Goal: Task Accomplishment & Management: Use online tool/utility

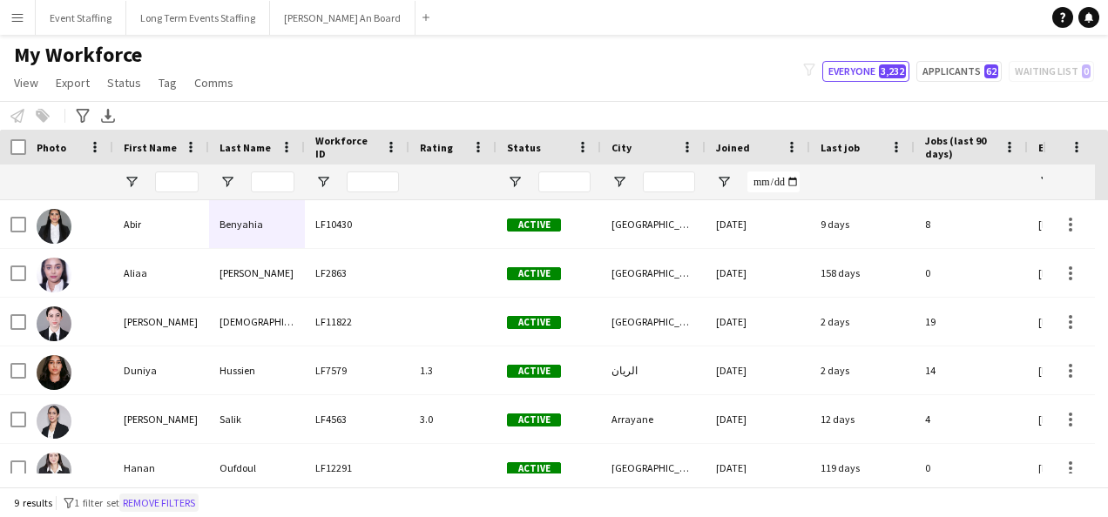
click at [199, 500] on button "Remove filters" at bounding box center [158, 503] width 79 height 19
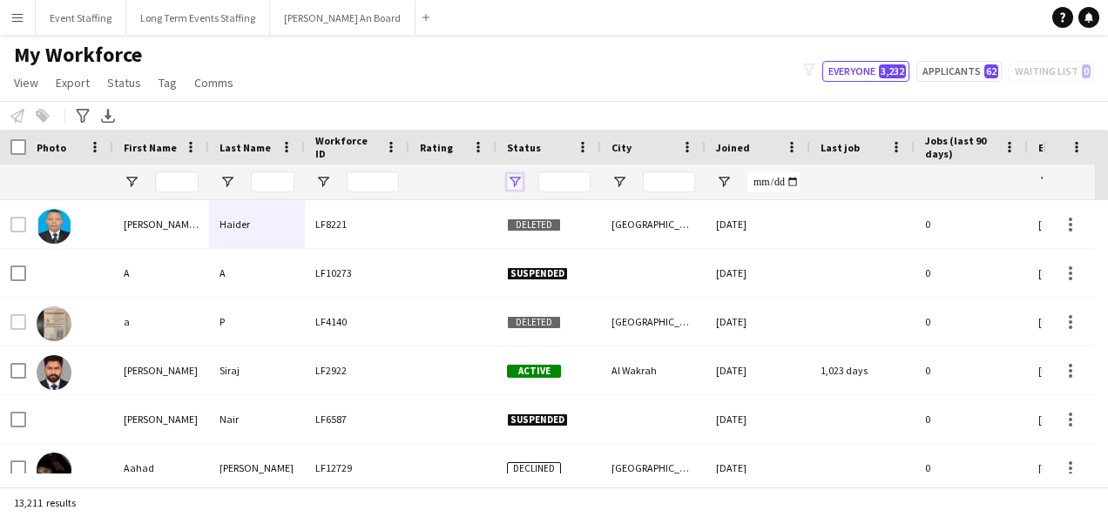
click at [509, 184] on span "Open Filter Menu" at bounding box center [515, 182] width 16 height 16
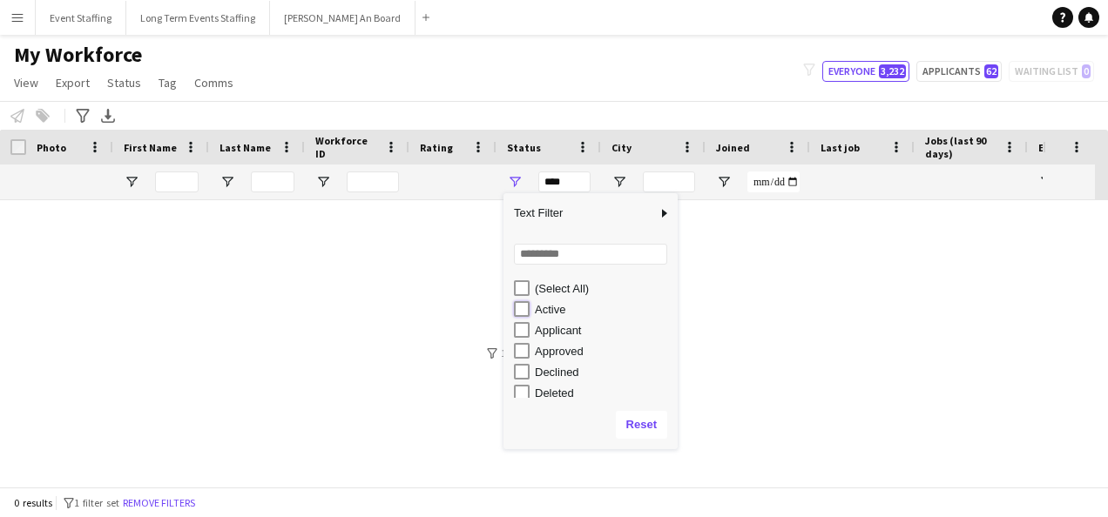
type input "**********"
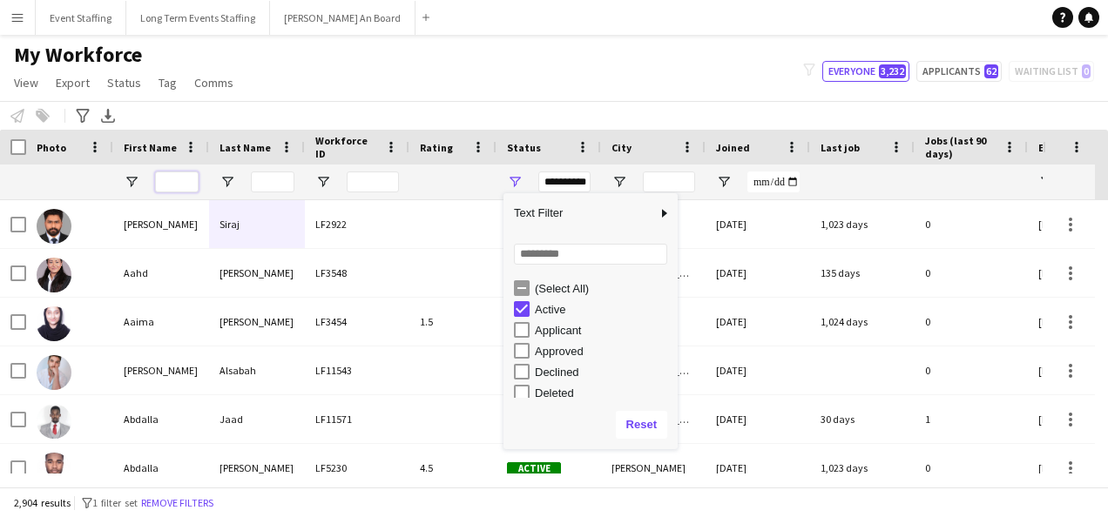
click at [186, 181] on input "First Name Filter Input" at bounding box center [177, 182] width 44 height 21
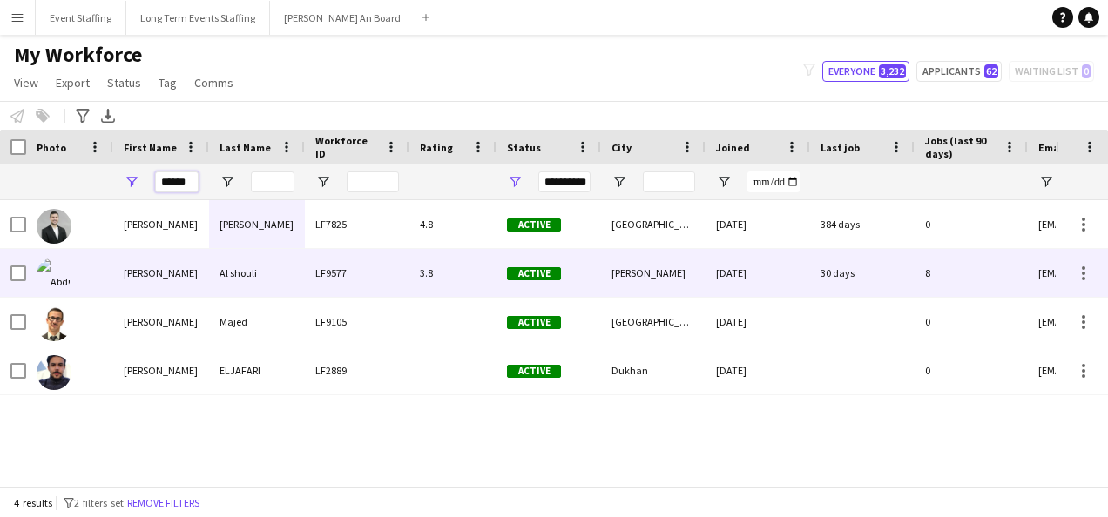
type input "******"
click at [113, 270] on div "Abdulrahman" at bounding box center [161, 273] width 96 height 48
click at [187, 289] on div "[PERSON_NAME]" at bounding box center [161, 273] width 96 height 48
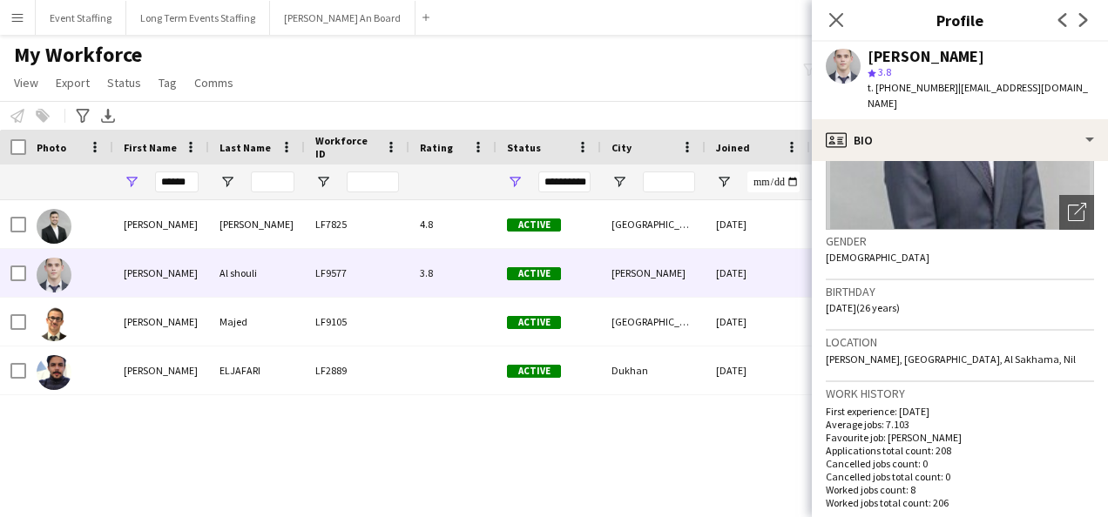
scroll to position [523, 0]
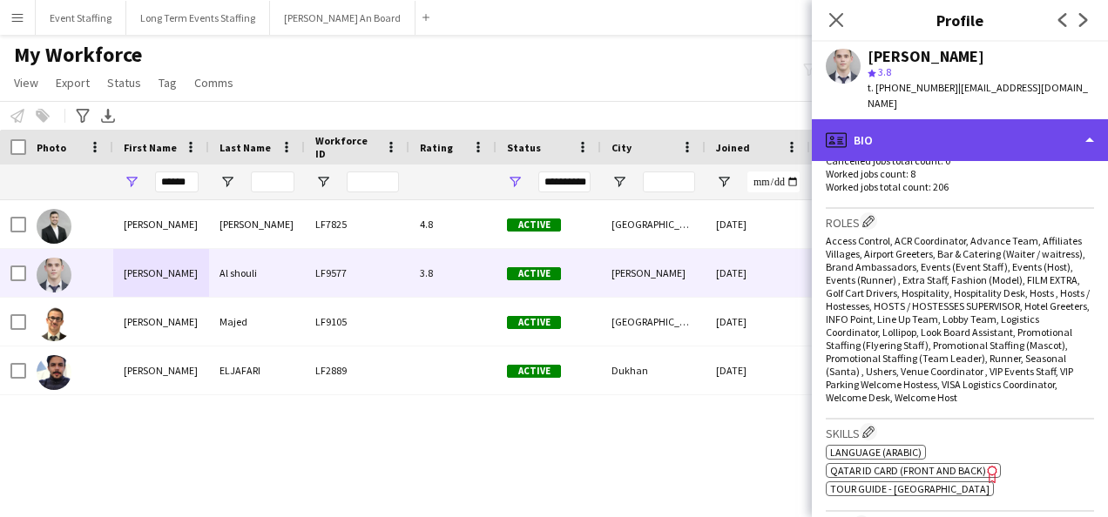
click at [982, 119] on div "profile Bio" at bounding box center [960, 140] width 296 height 42
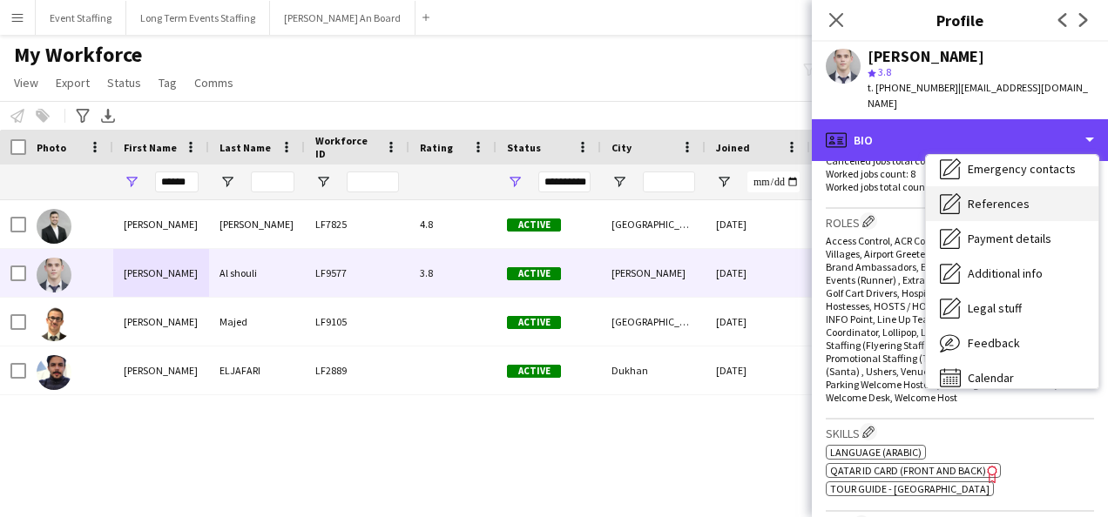
scroll to position [164, 0]
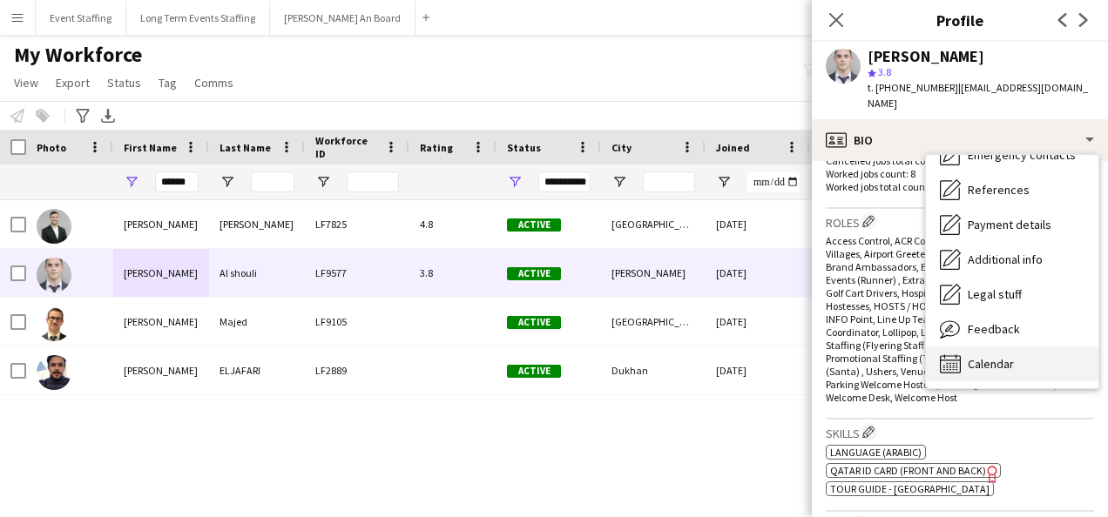
click at [1021, 347] on div "Calendar Calendar" at bounding box center [1012, 364] width 172 height 35
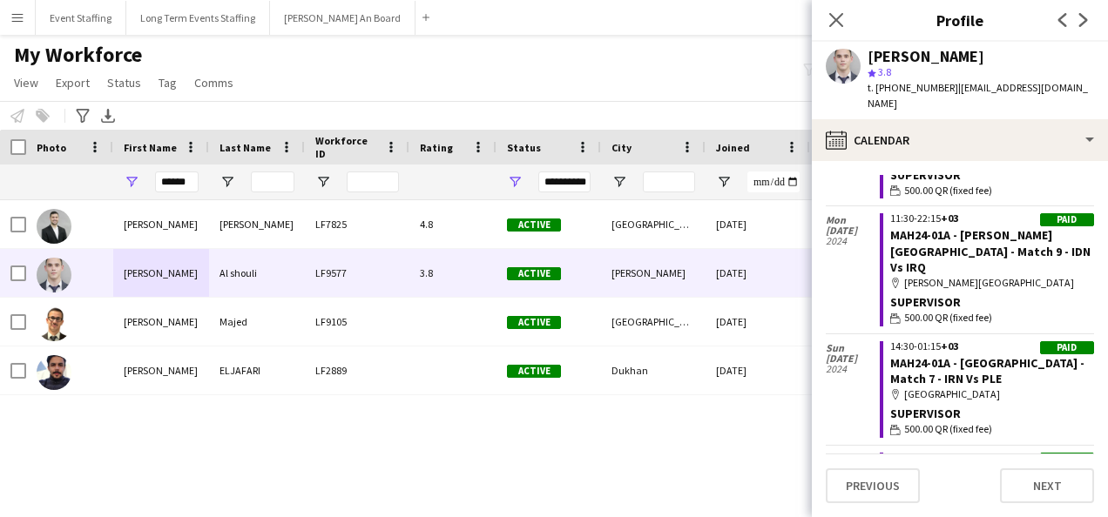
scroll to position [13335, 0]
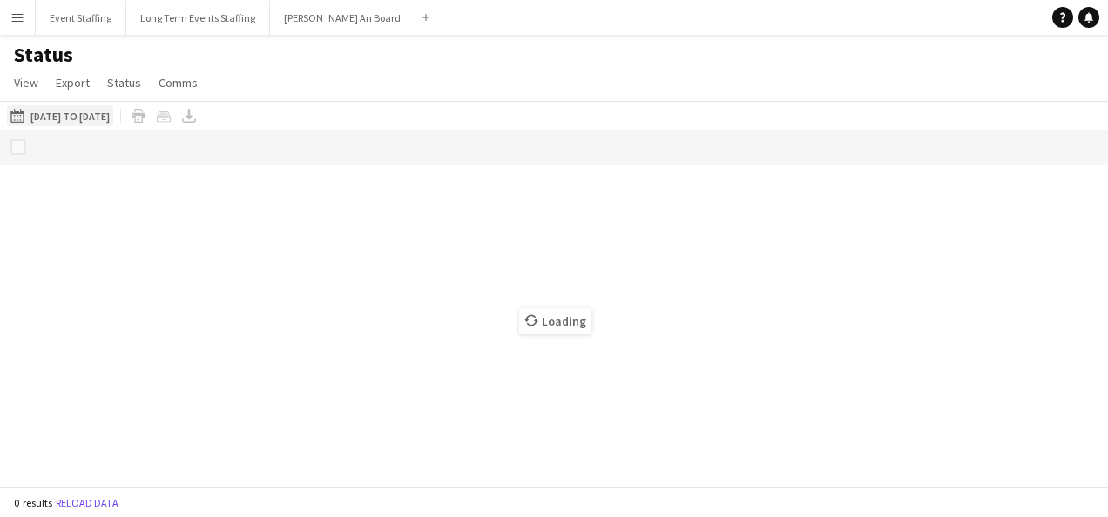
click at [105, 111] on button "[DATE] to [DATE] [DATE] to [DATE]" at bounding box center [60, 115] width 106 height 21
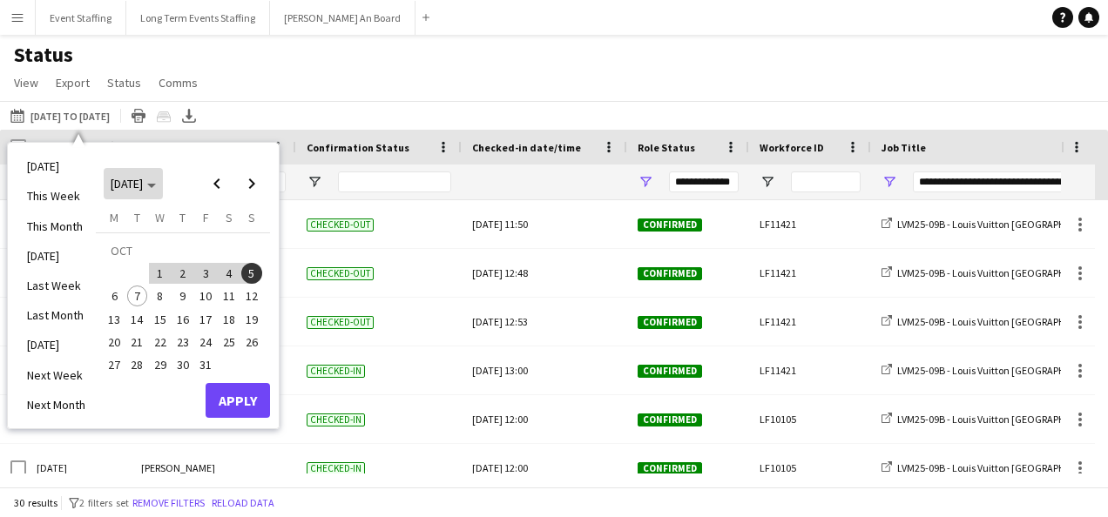
click at [156, 181] on span "[DATE]" at bounding box center [133, 184] width 45 height 16
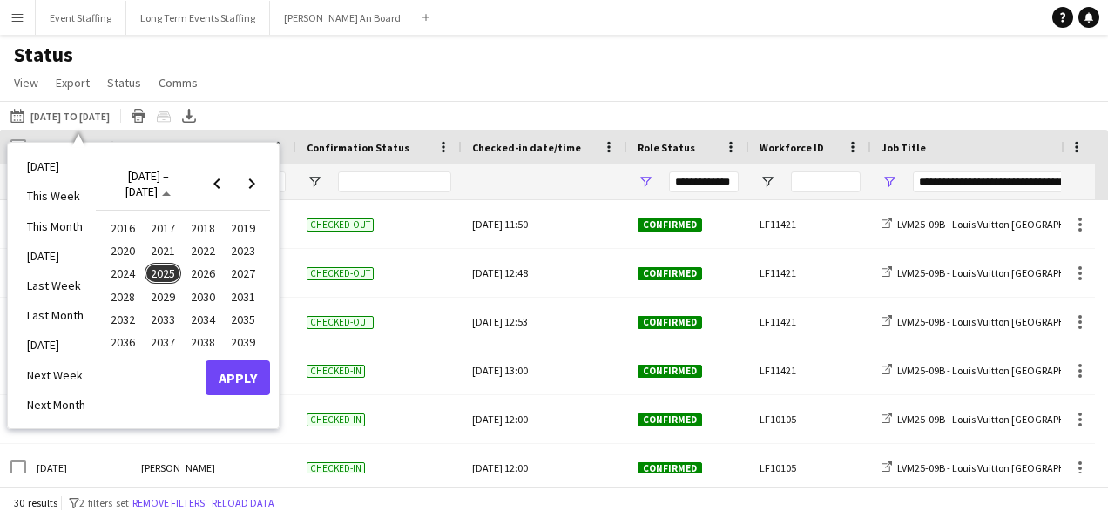
click at [123, 273] on span "2024" at bounding box center [123, 273] width 36 height 21
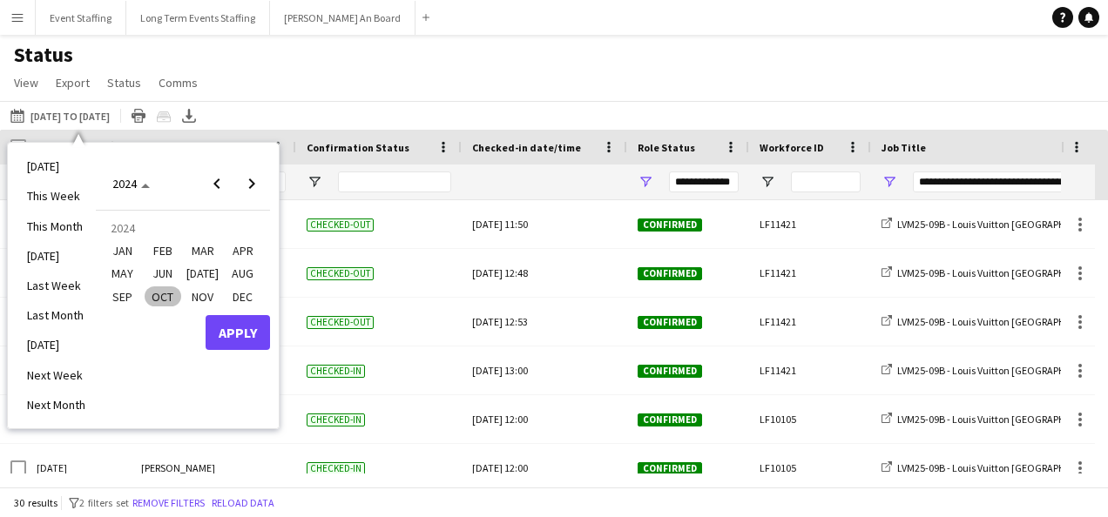
click at [125, 251] on span "JAN" at bounding box center [123, 250] width 36 height 21
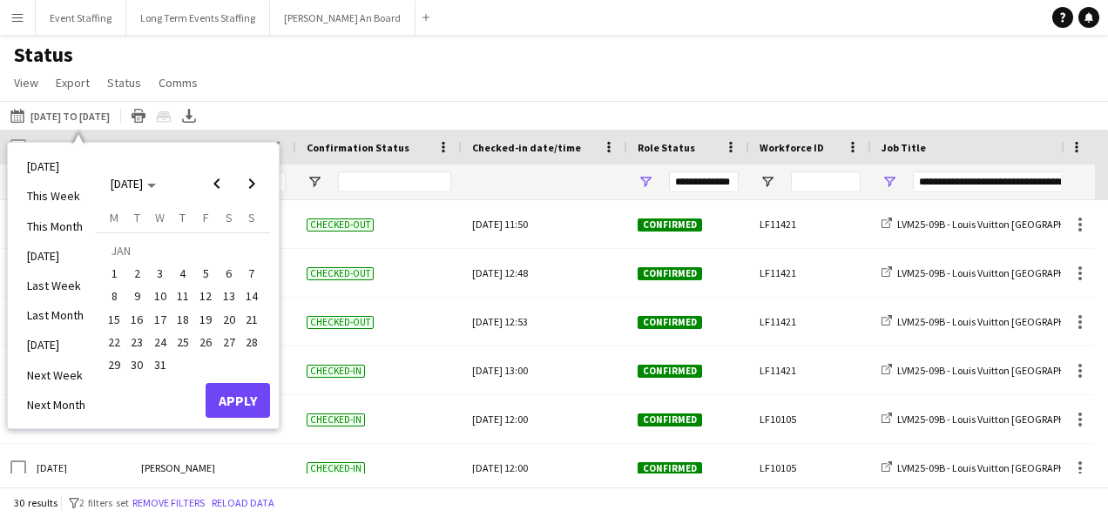
click at [110, 265] on span "1" at bounding box center [114, 273] width 21 height 21
click at [155, 368] on span "31" at bounding box center [160, 364] width 21 height 21
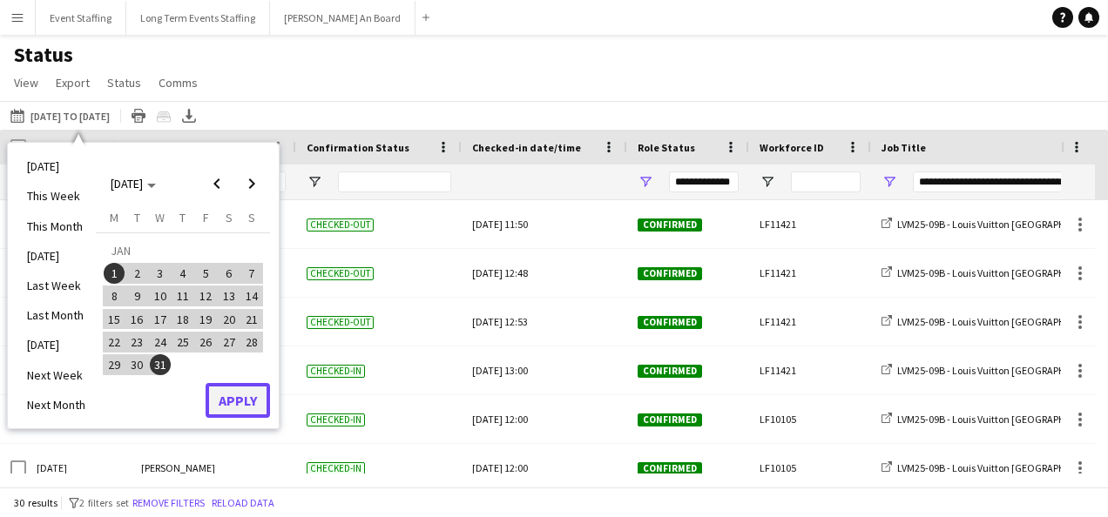
click at [213, 397] on button "Apply" at bounding box center [238, 400] width 64 height 35
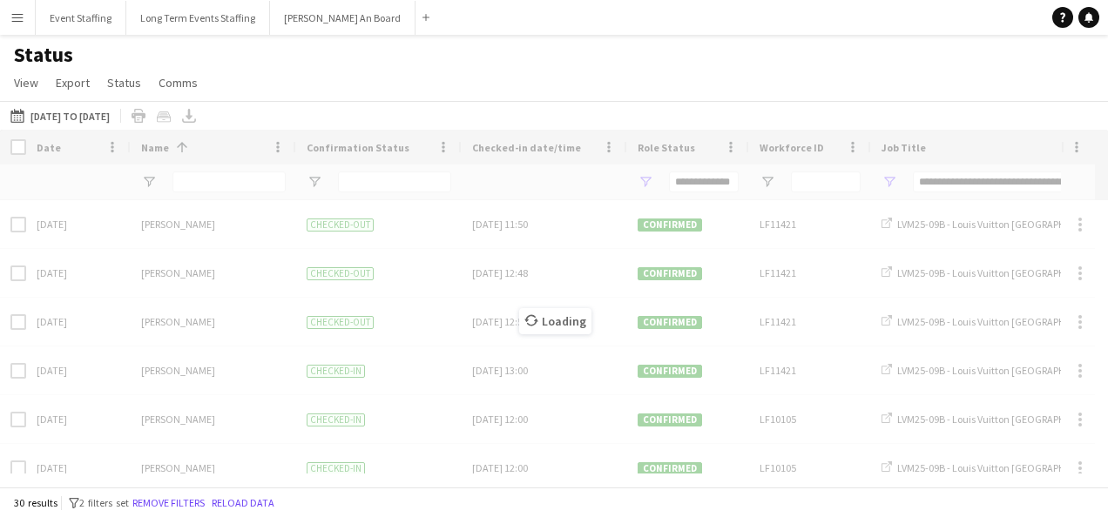
type input "***"
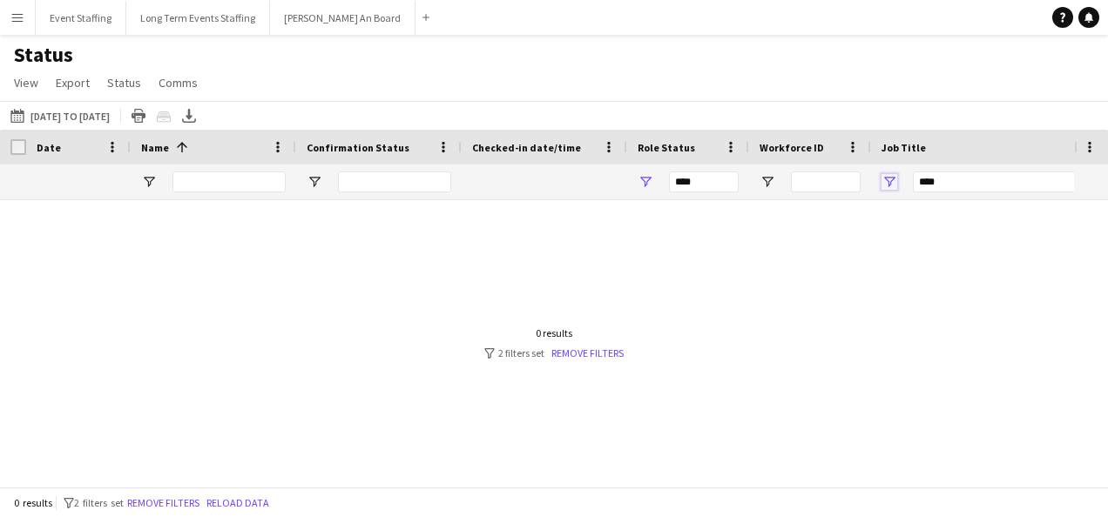
click at [883, 179] on span "Open Filter Menu" at bounding box center [889, 182] width 16 height 16
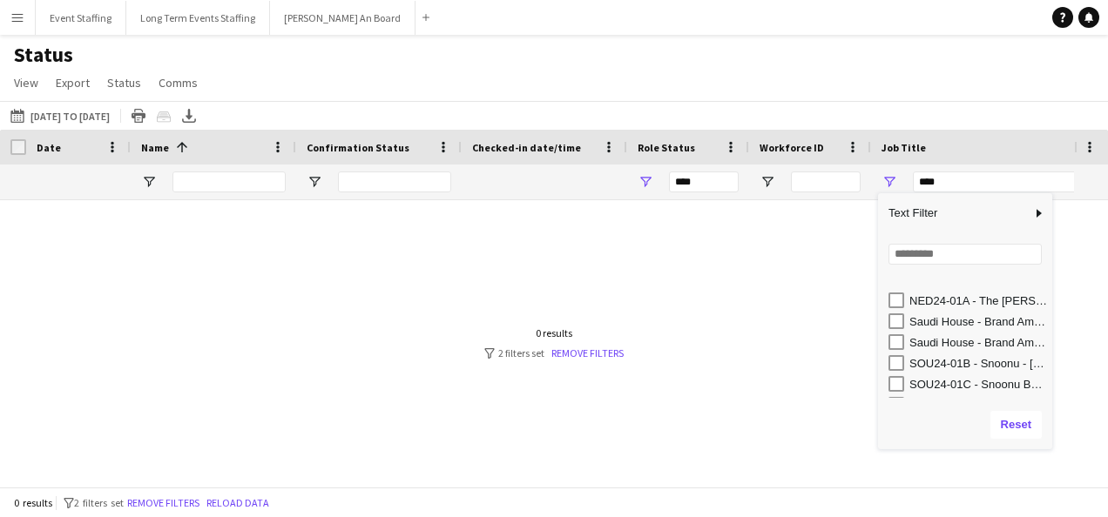
scroll to position [1343, 0]
click at [962, 256] on input "Search filter values" at bounding box center [964, 254] width 153 height 21
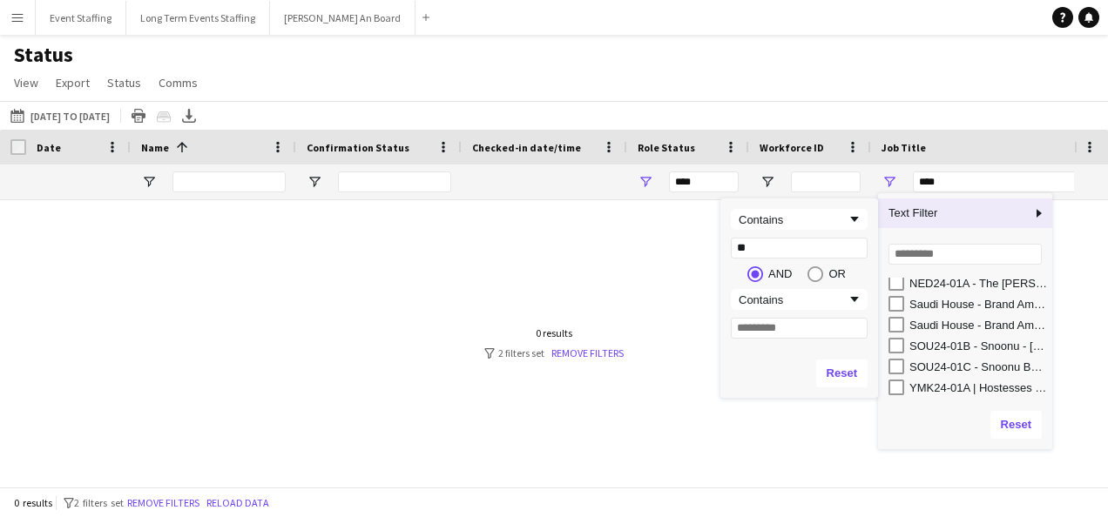
type input "***"
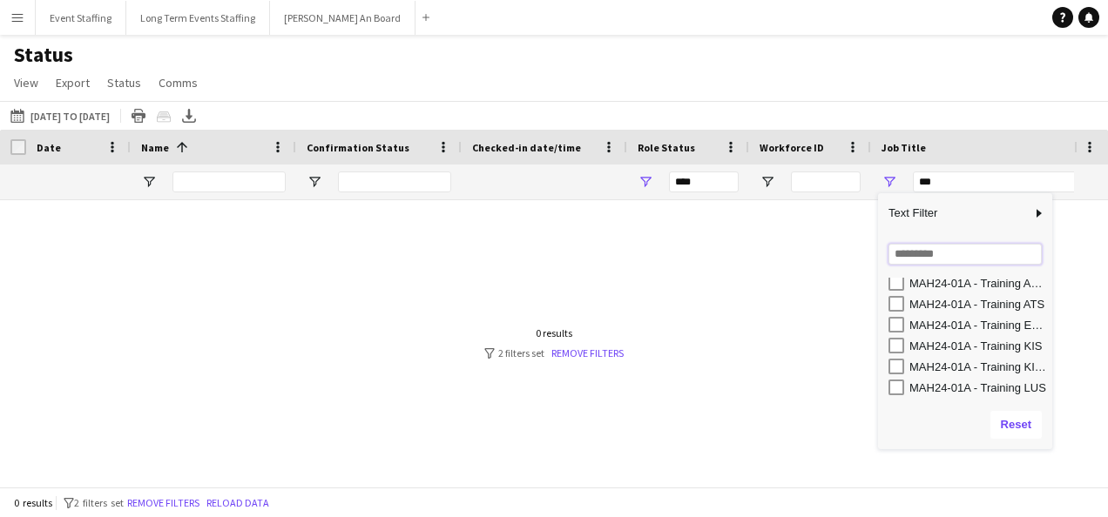
click at [943, 253] on input "Search filter values" at bounding box center [964, 254] width 153 height 21
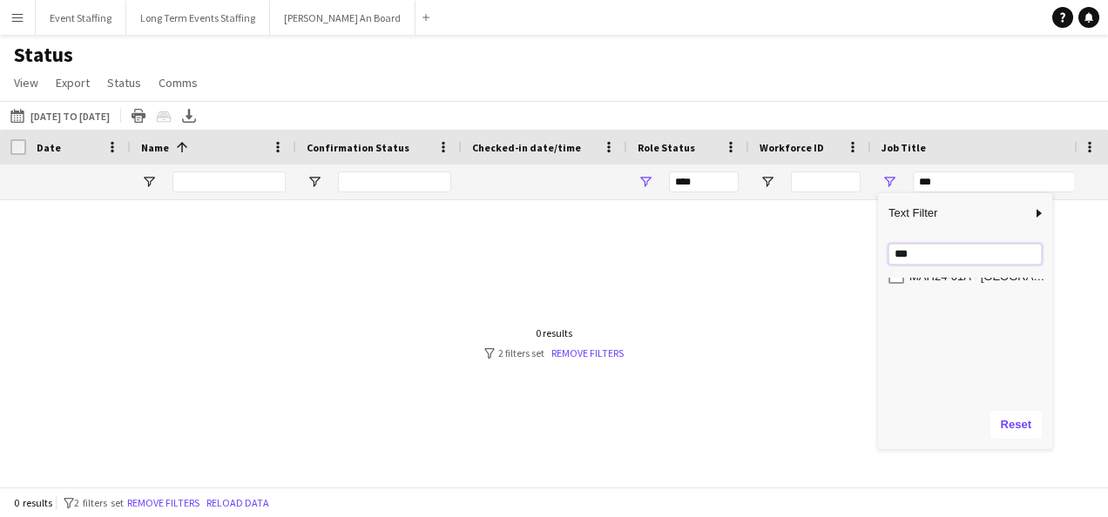
scroll to position [0, 0]
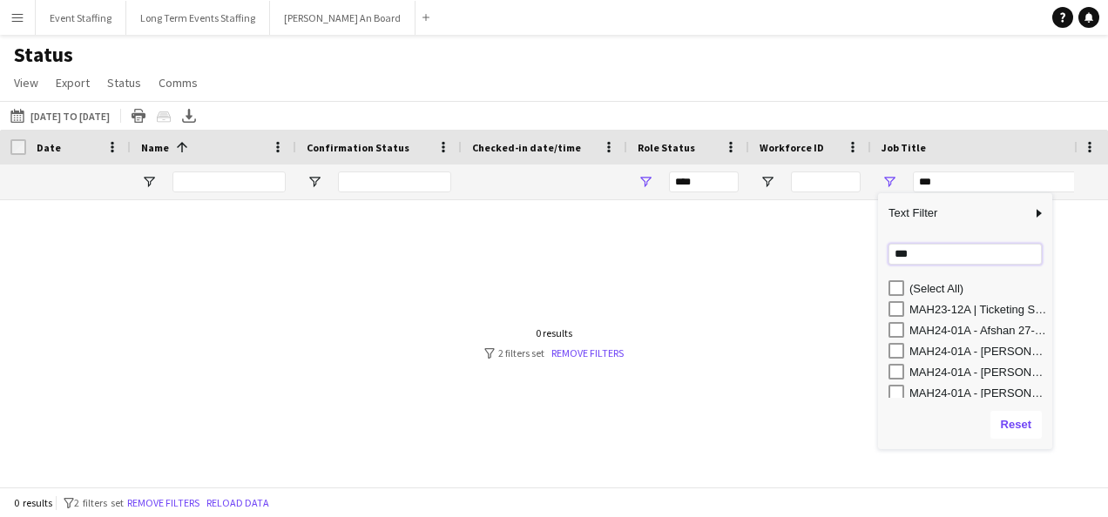
type input "***"
type input "**********"
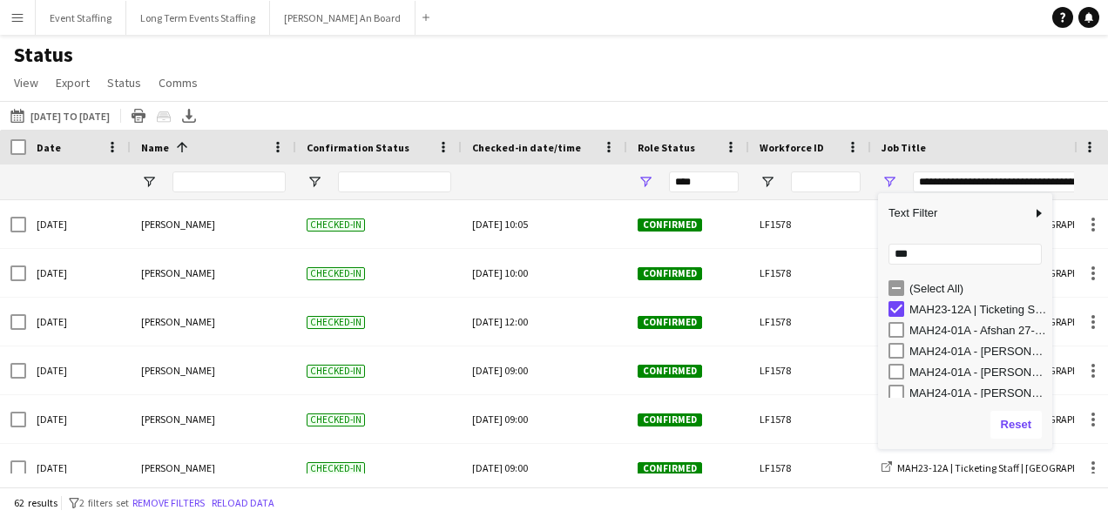
type input "**********"
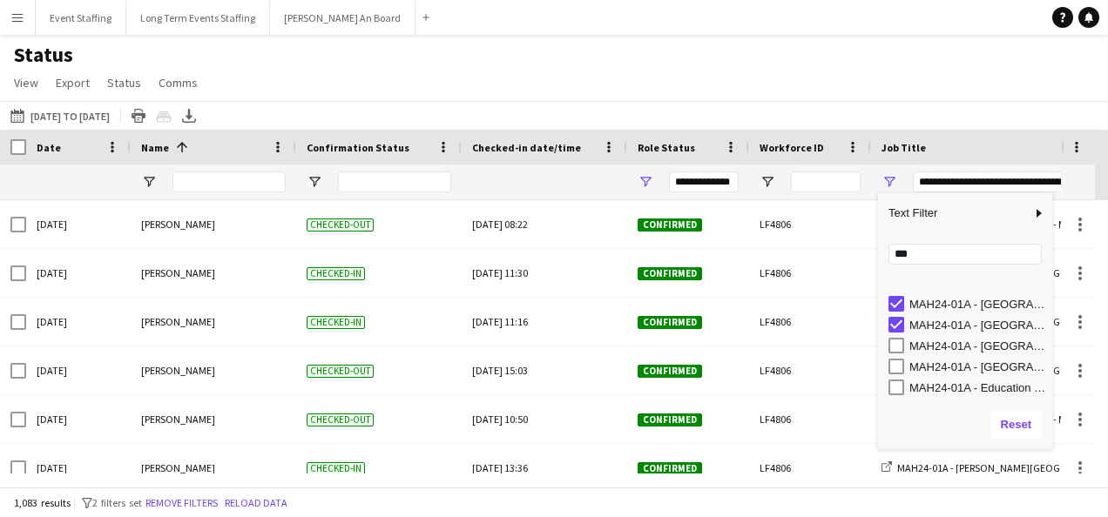
scroll to position [538, 0]
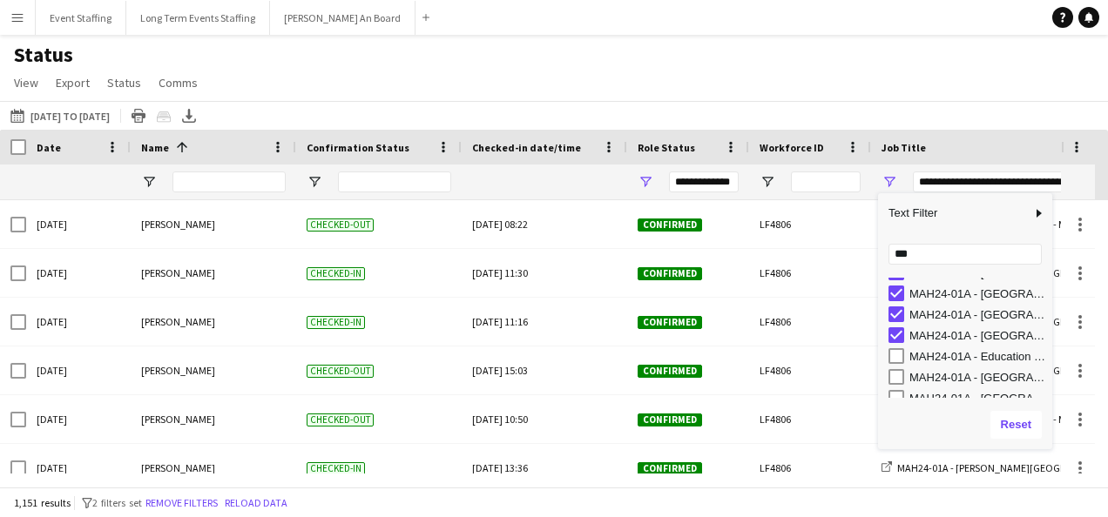
click at [899, 348] on div "MAH24-01A - Education City SO" at bounding box center [970, 356] width 164 height 21
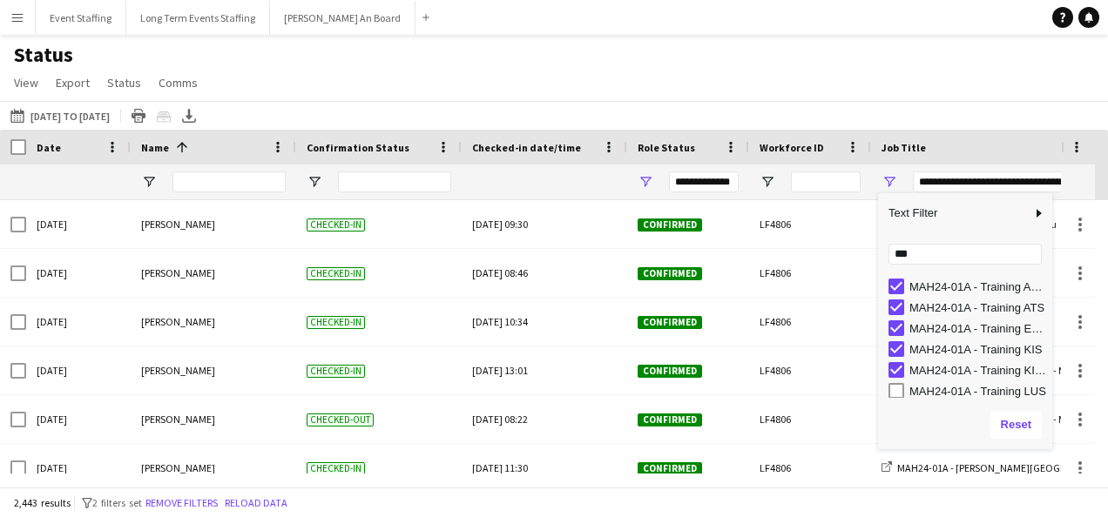
scroll to position [1113, 0]
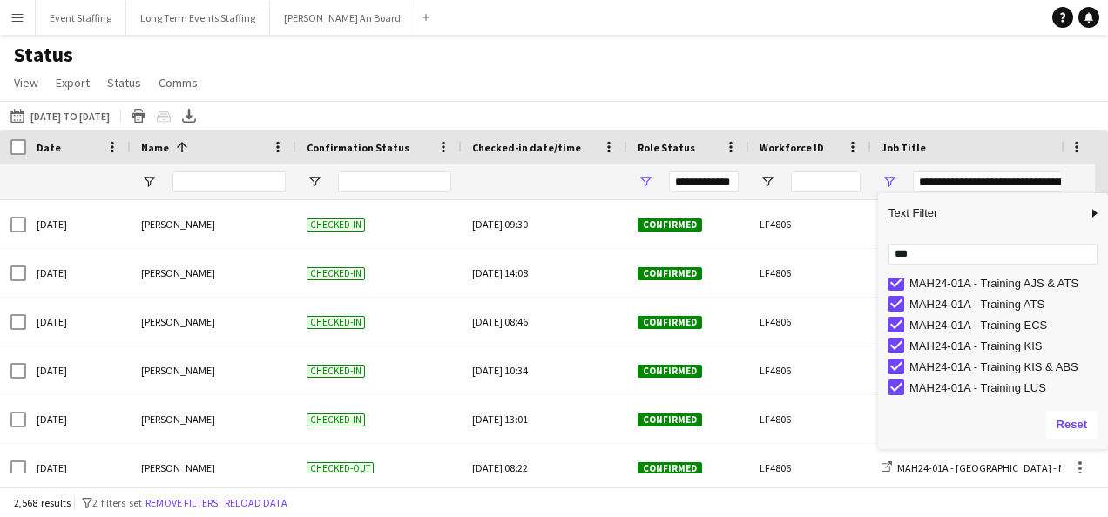
drag, startPoint x: 1050, startPoint y: 268, endPoint x: 1111, endPoint y: 269, distance: 60.1
click at [1107, 269] on html "Menu Boards Boards Boards All jobs Status Workforce Workforce My Workforce Recr…" at bounding box center [554, 258] width 1108 height 517
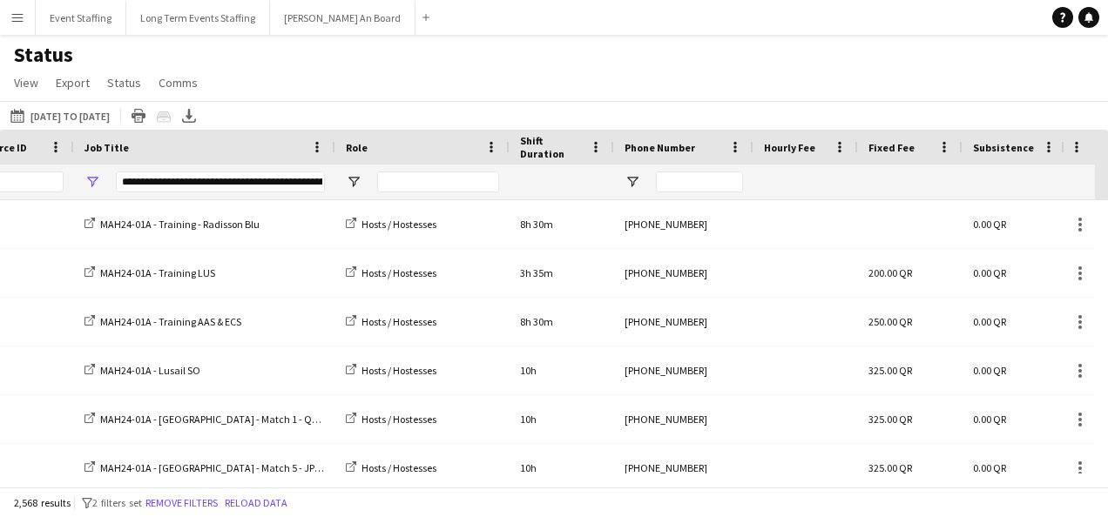
scroll to position [0, 0]
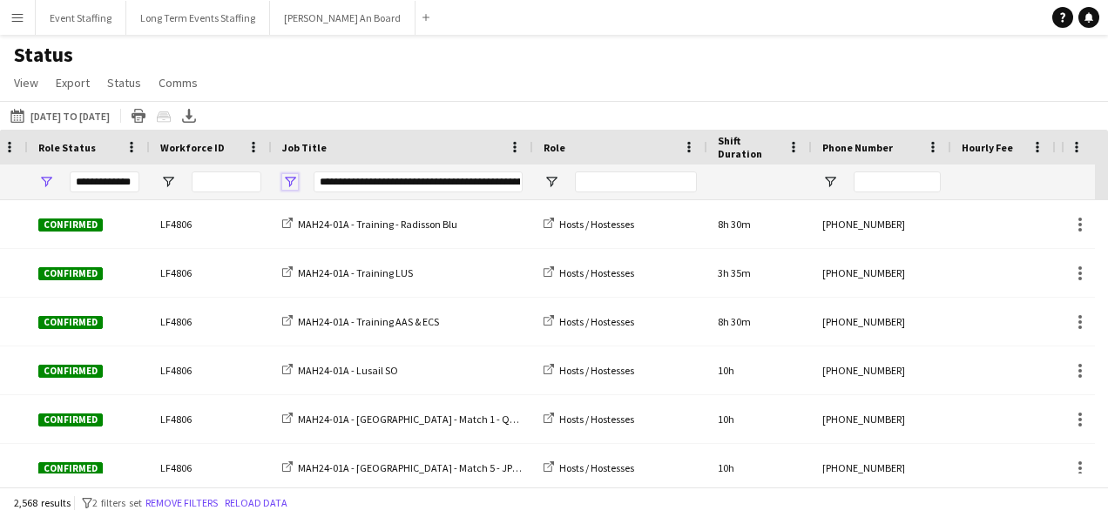
click at [290, 187] on span "Open Filter Menu" at bounding box center [290, 182] width 16 height 16
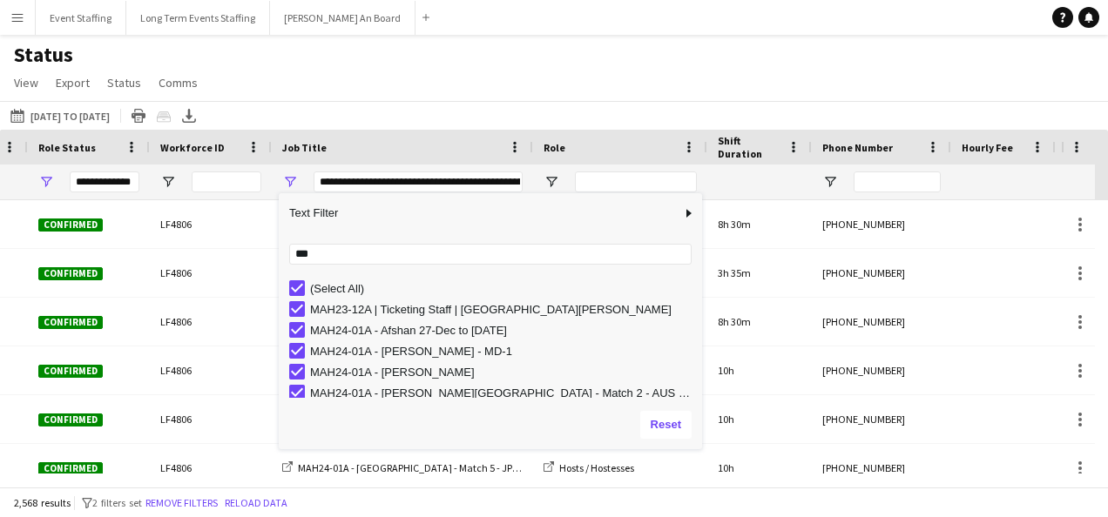
drag, startPoint x: 507, startPoint y: 310, endPoint x: 710, endPoint y: 336, distance: 204.6
click at [702, 336] on div "Column Filter" at bounding box center [700, 321] width 4 height 247
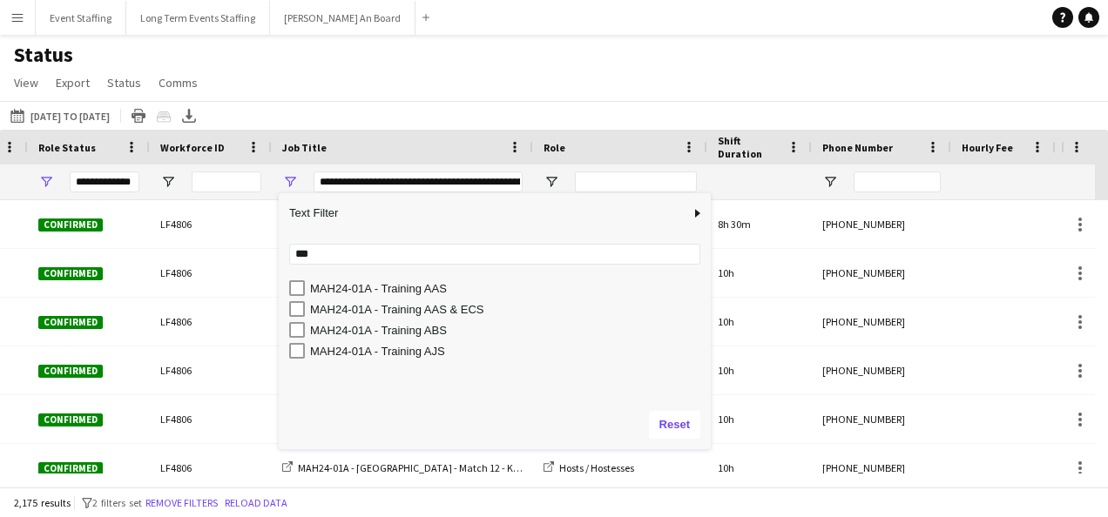
scroll to position [937, 0]
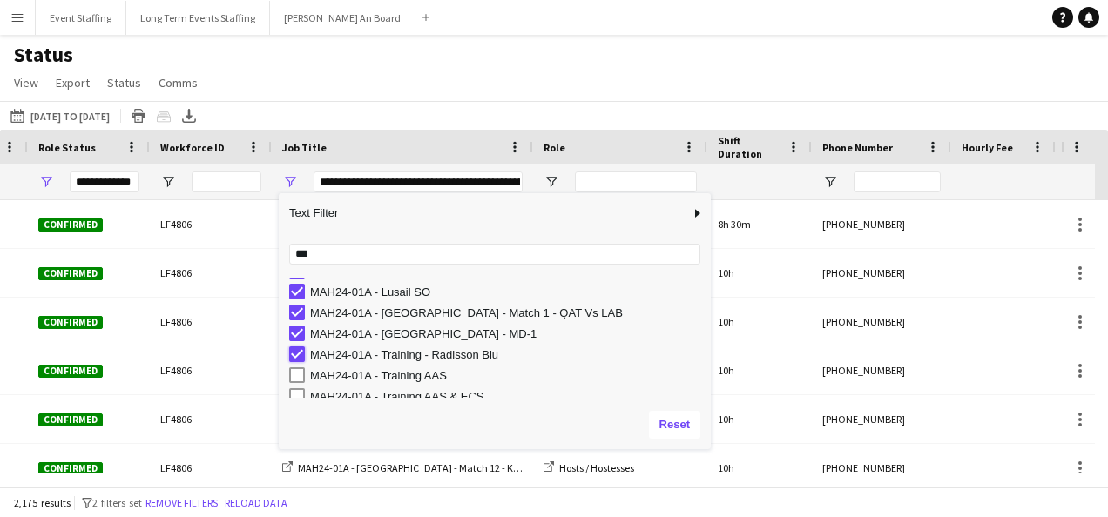
type input "**********"
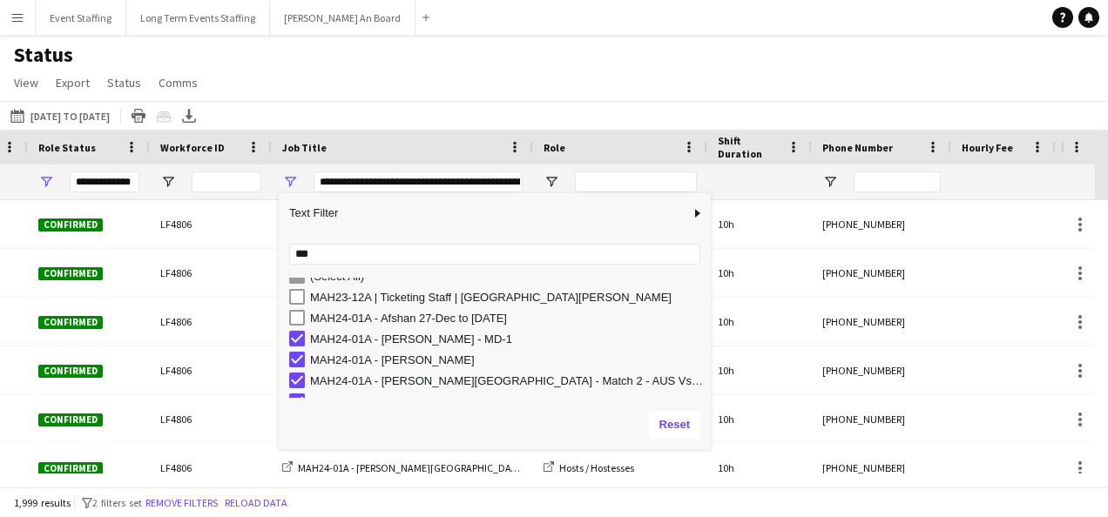
scroll to position [0, 0]
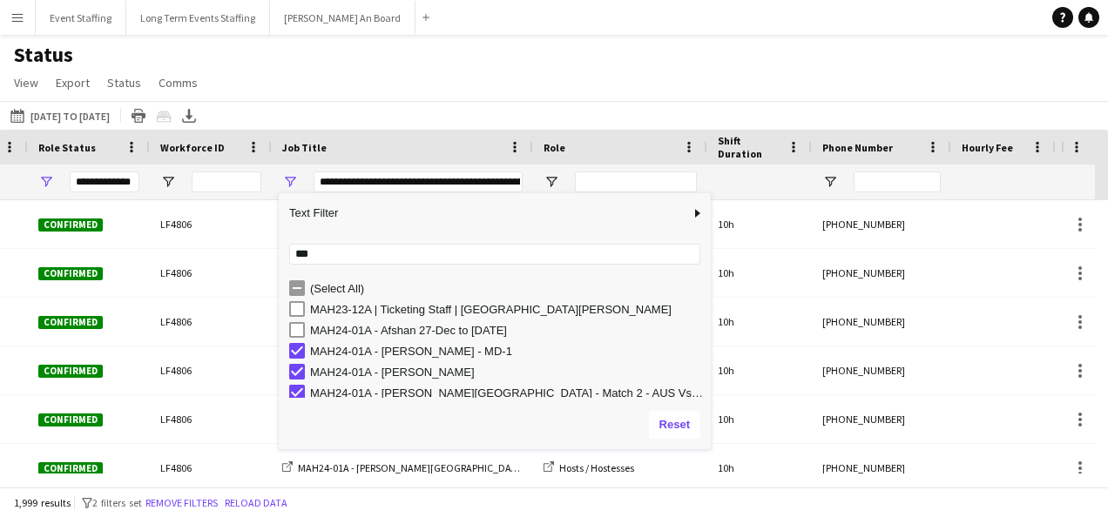
click at [517, 86] on div "Status View Views Default view New view Update view Delete view Edit name Custo…" at bounding box center [554, 71] width 1108 height 59
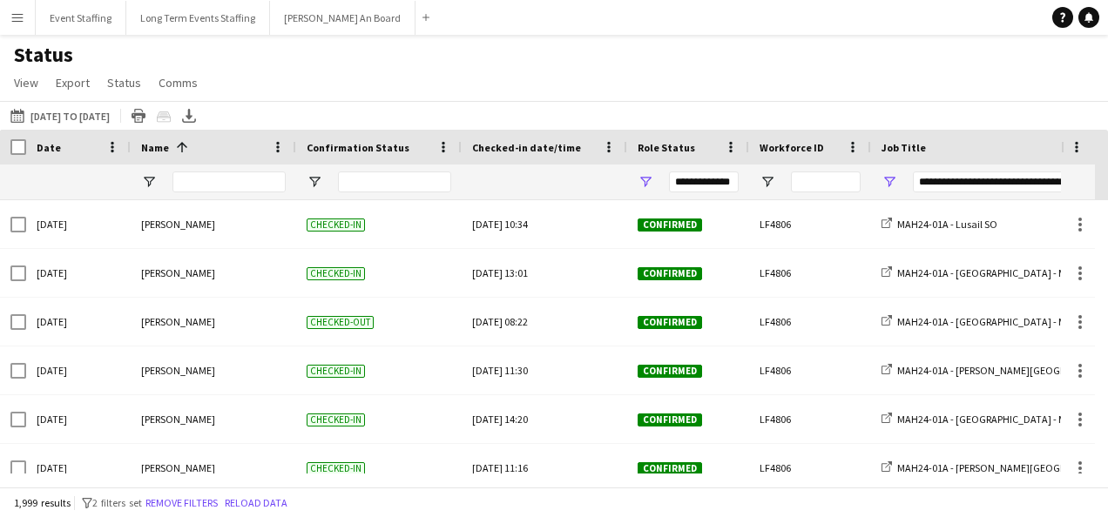
scroll to position [0, 138]
click at [196, 122] on icon at bounding box center [189, 121] width 14 height 4
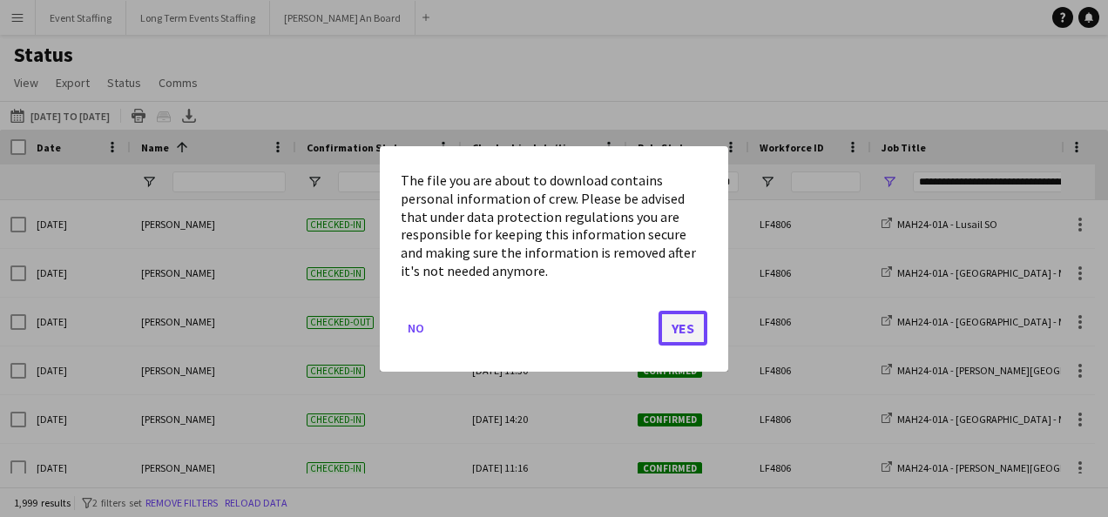
click at [693, 326] on button "Yes" at bounding box center [682, 327] width 49 height 35
